Goal: Navigation & Orientation: Find specific page/section

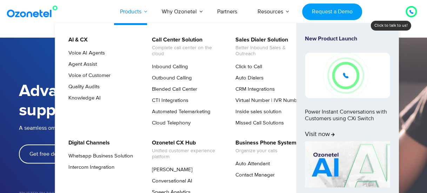
click at [140, 10] on link "Products" at bounding box center [131, 11] width 42 height 23
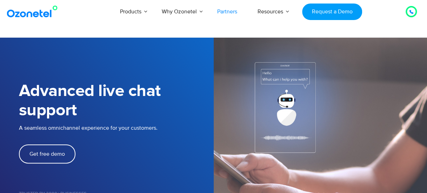
click at [224, 11] on link "Partners" at bounding box center [227, 11] width 40 height 23
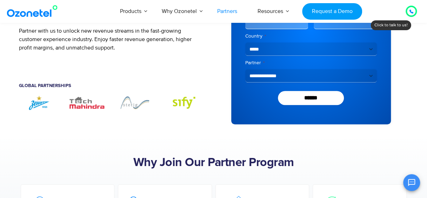
scroll to position [105, 0]
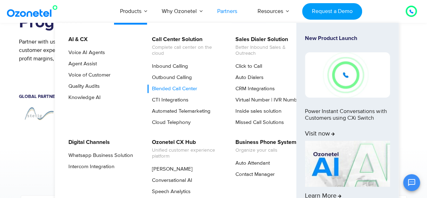
click at [171, 89] on link "Blended Call Center" at bounding box center [172, 89] width 51 height 8
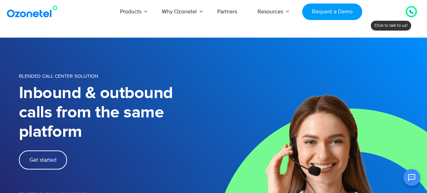
click at [412, 13] on icon at bounding box center [412, 12] width 4 height 4
click at [414, 11] on div at bounding box center [411, 11] width 8 height 8
